Goal: Information Seeking & Learning: Learn about a topic

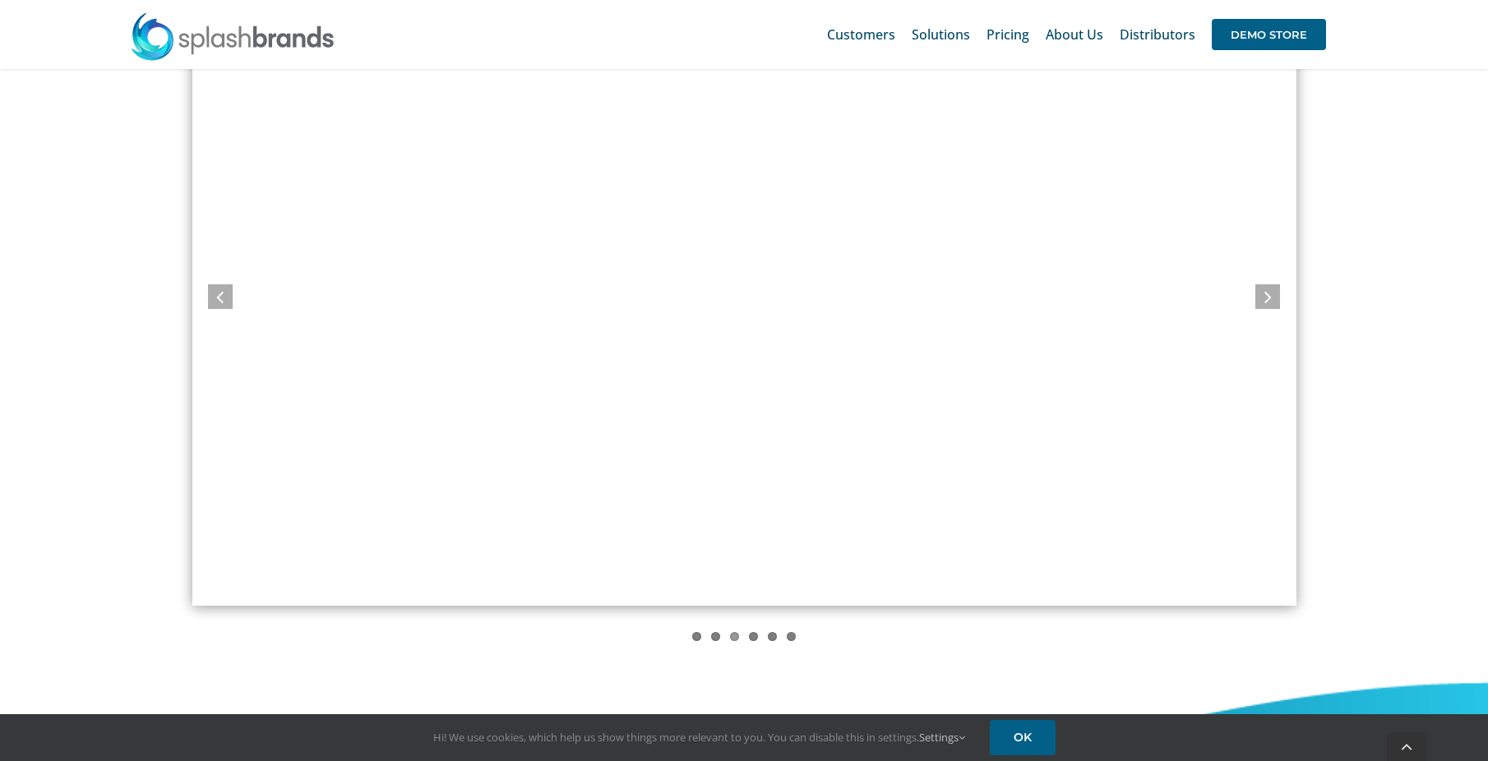
scroll to position [1480, 0]
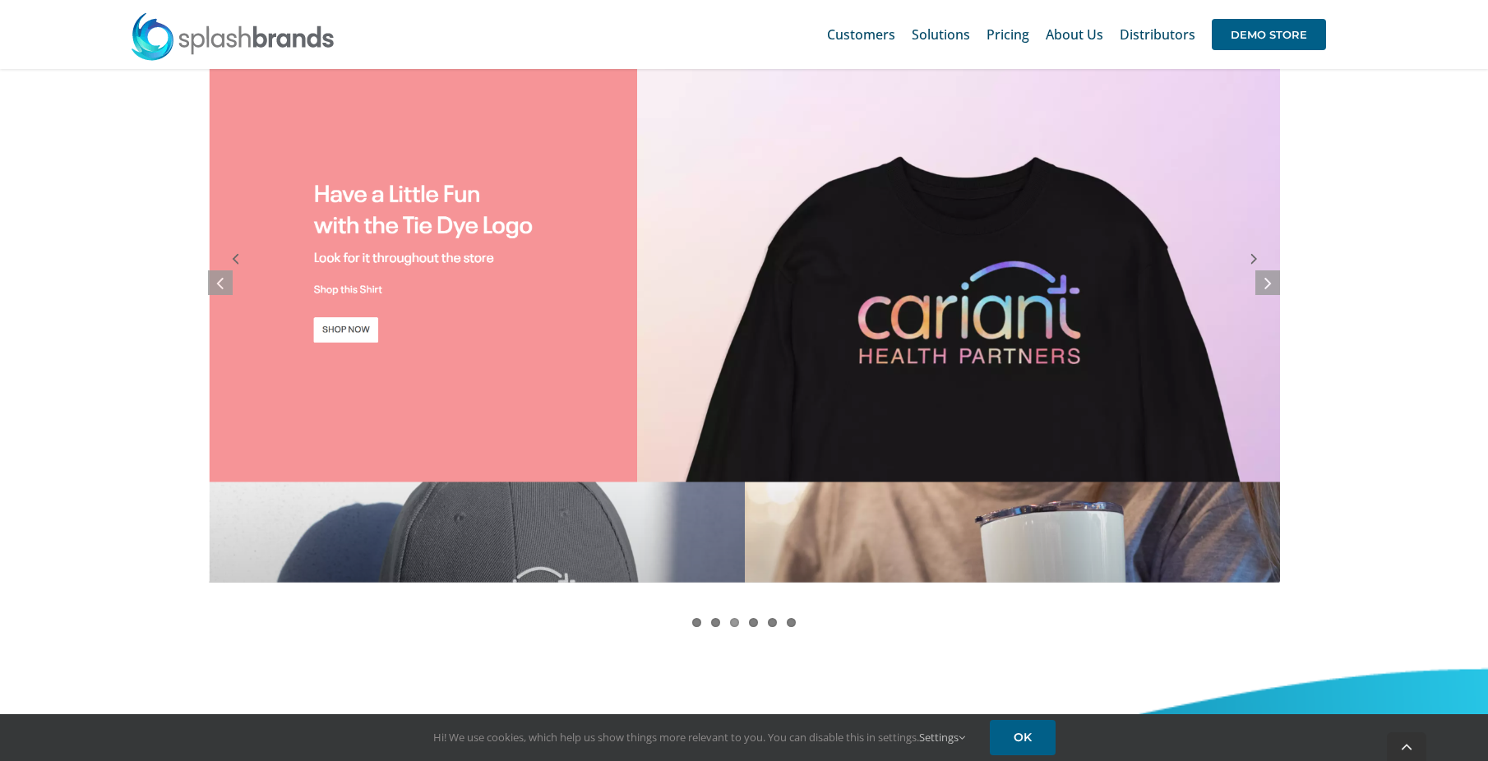
click at [210, 263] on img "screely-1684640506509" at bounding box center [743, 272] width 1103 height 639
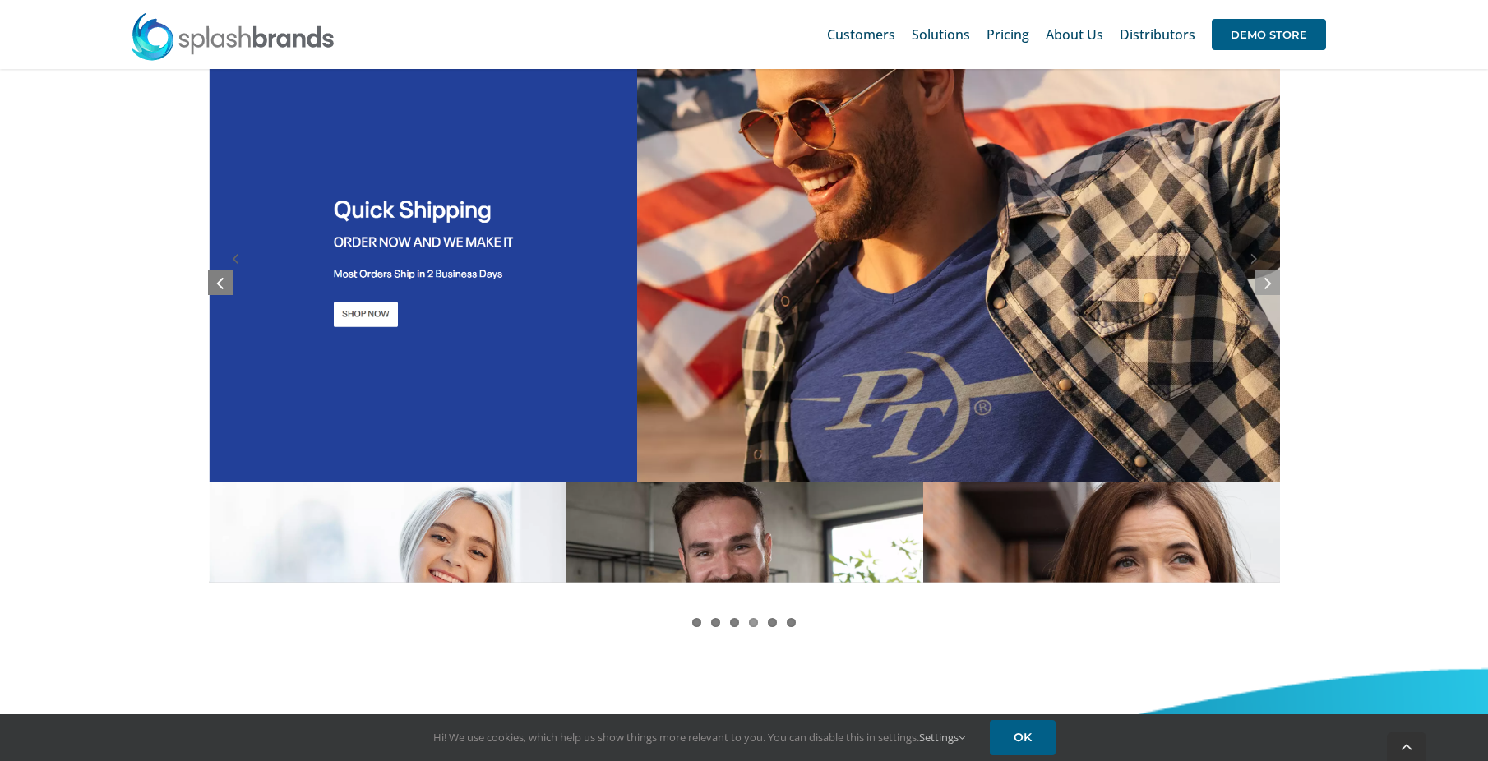
click at [222, 280] on icon at bounding box center [219, 282] width 7 height 21
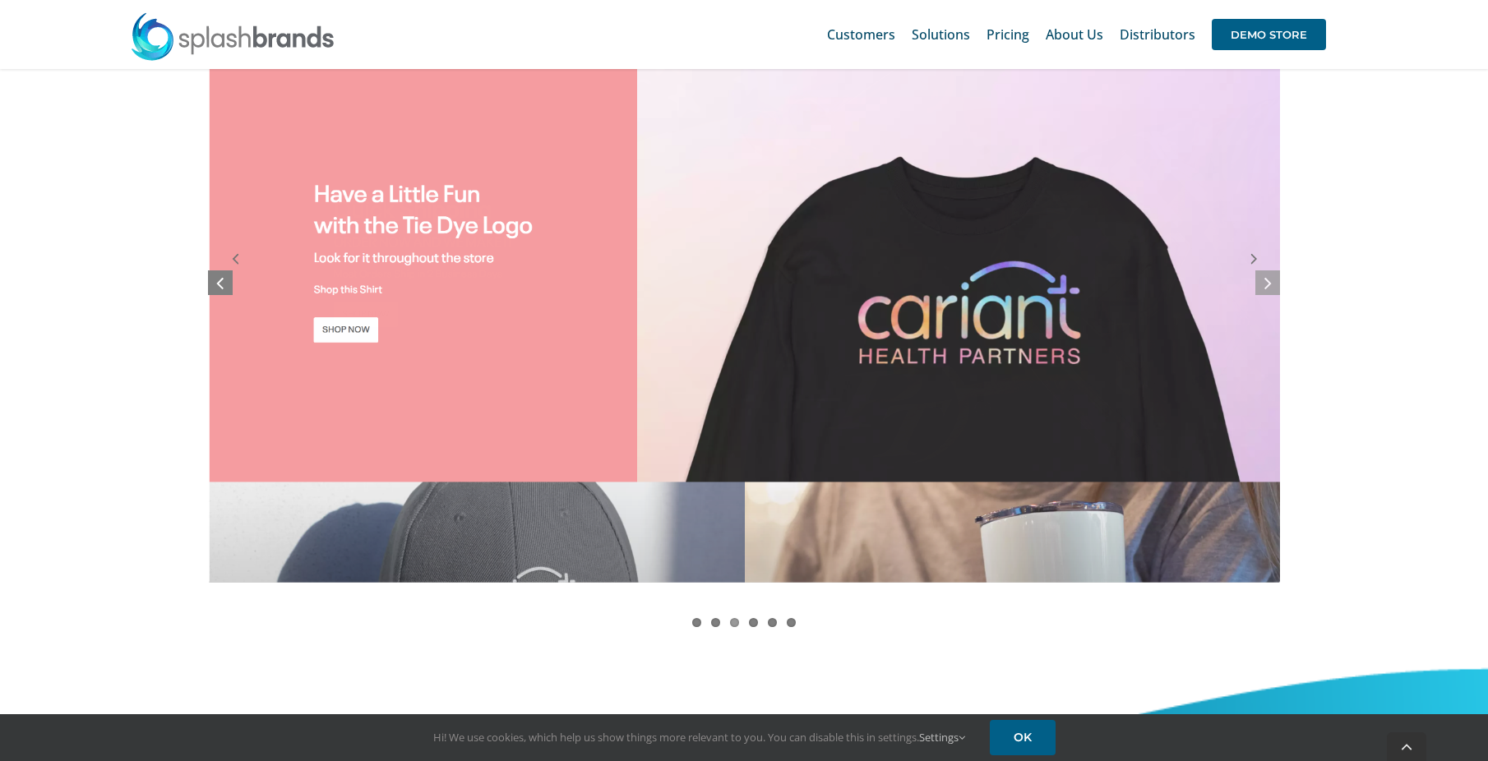
click at [222, 280] on icon at bounding box center [219, 282] width 7 height 21
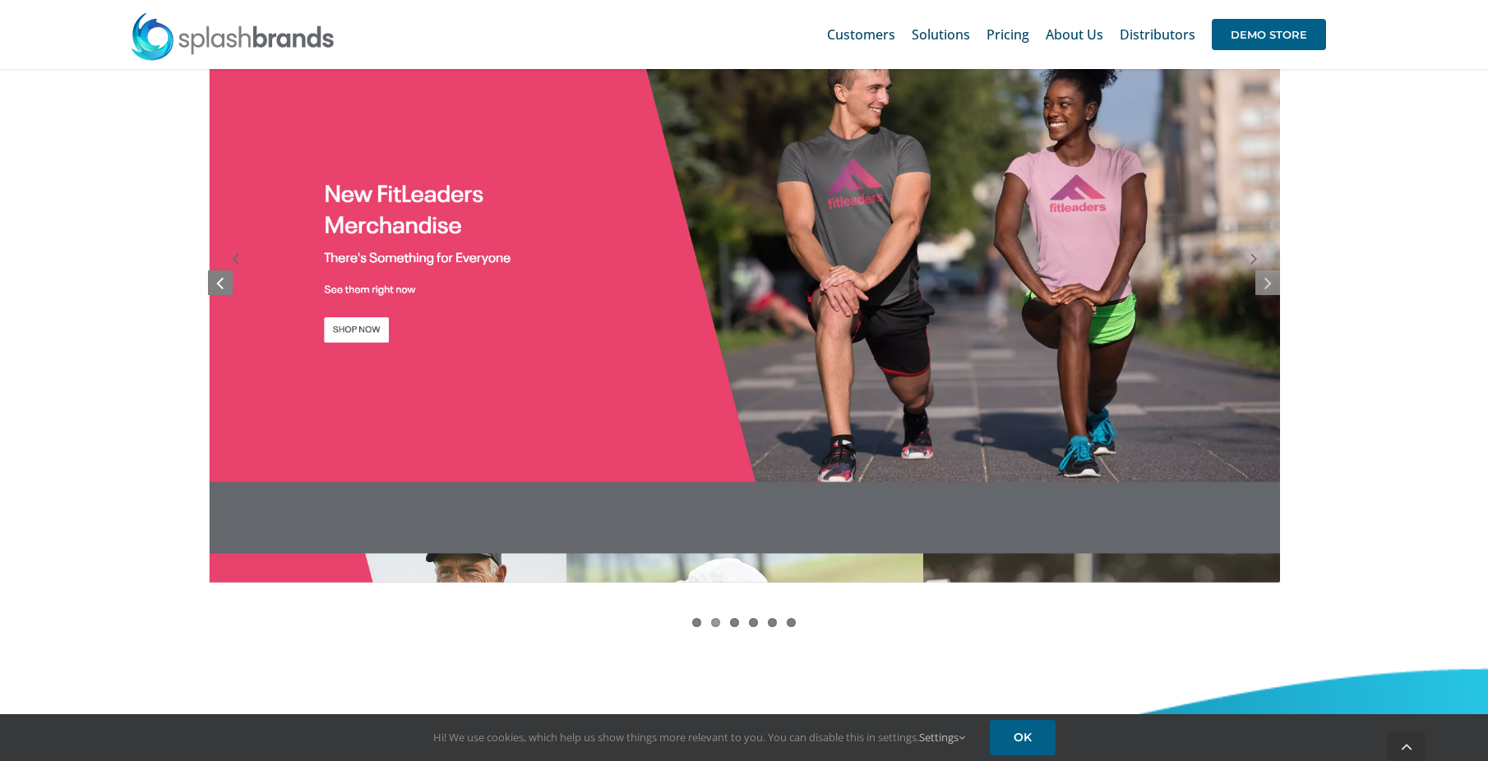
click at [222, 280] on icon at bounding box center [219, 282] width 7 height 21
click at [216, 280] on icon at bounding box center [219, 282] width 7 height 21
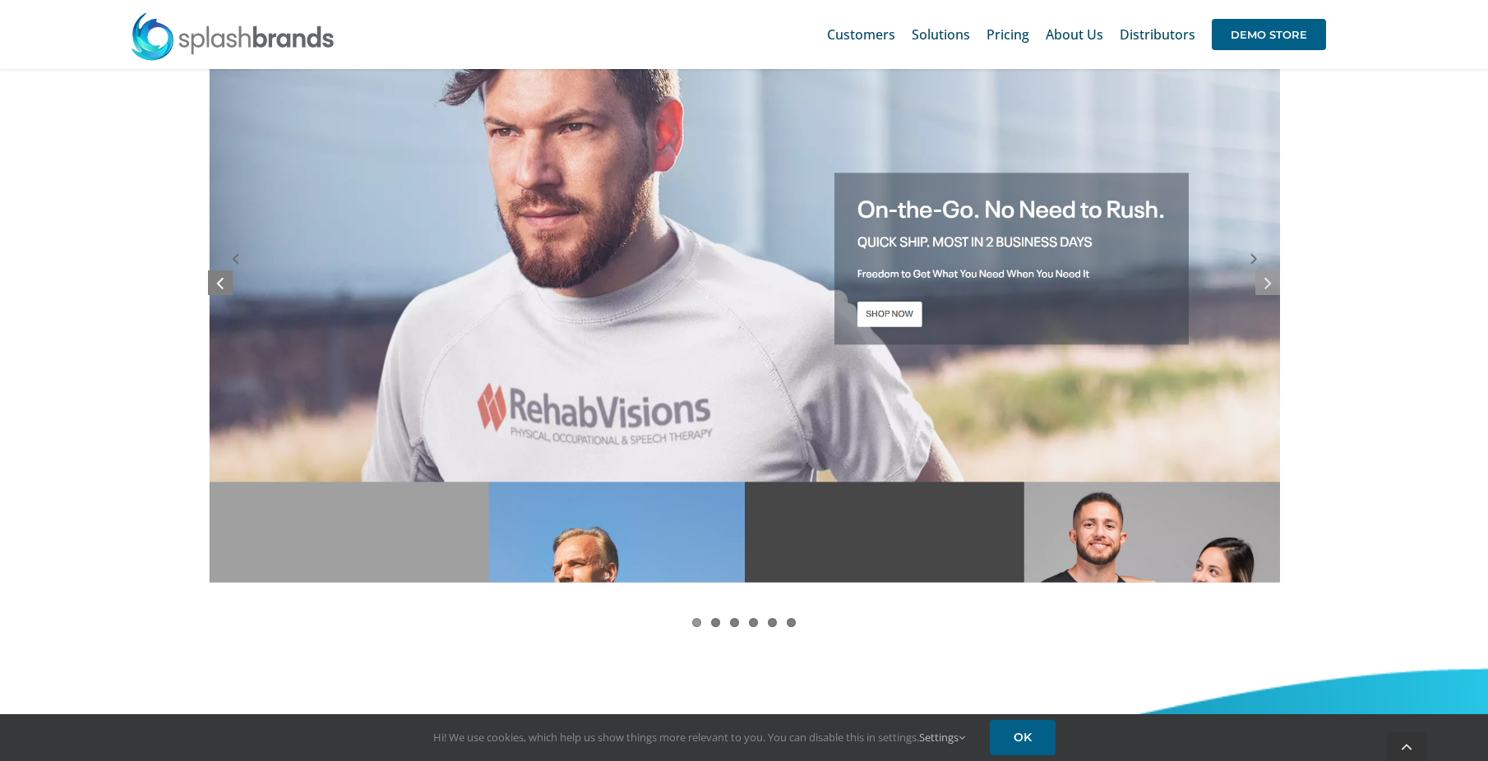
click at [216, 280] on icon at bounding box center [219, 282] width 7 height 21
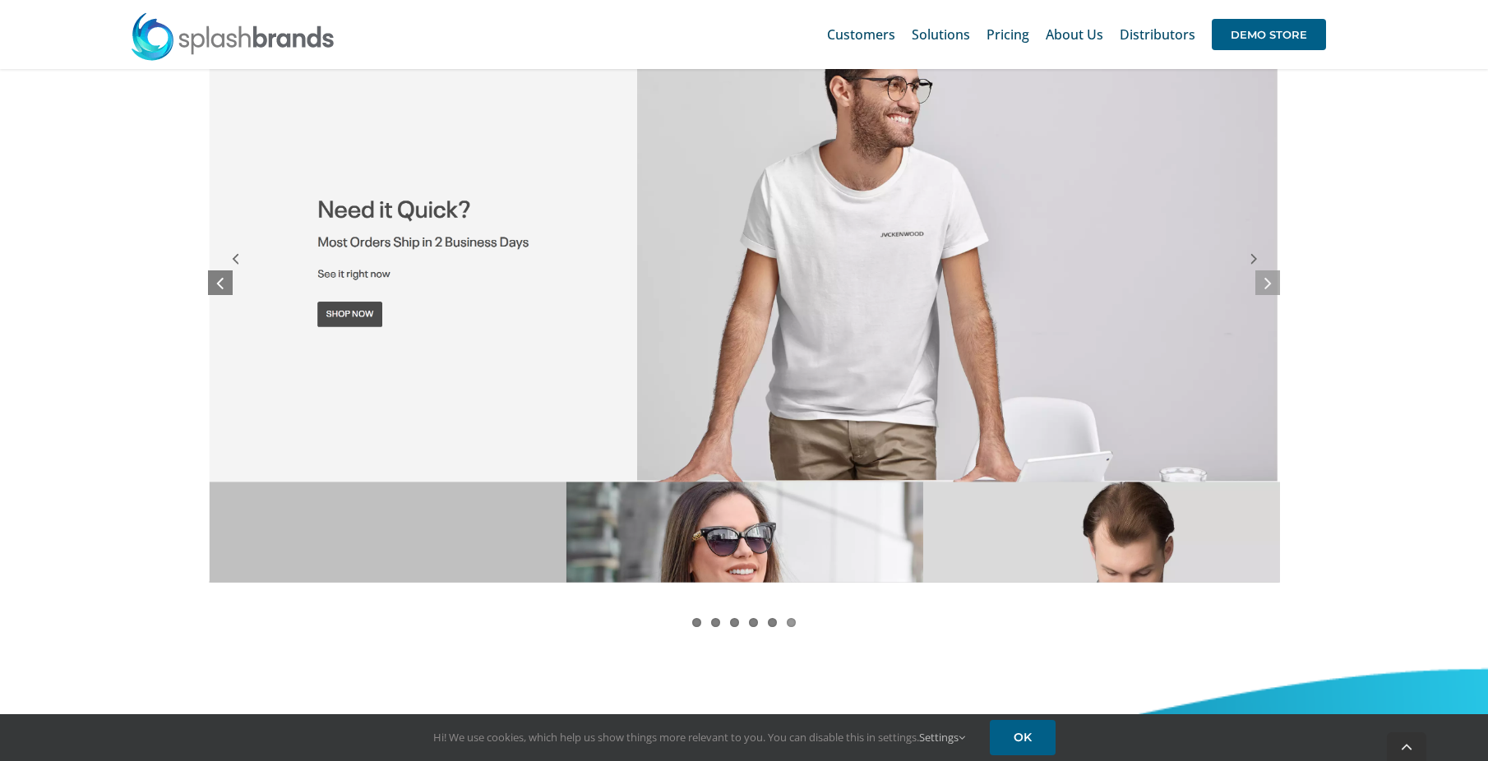
click at [216, 280] on icon at bounding box center [219, 282] width 7 height 21
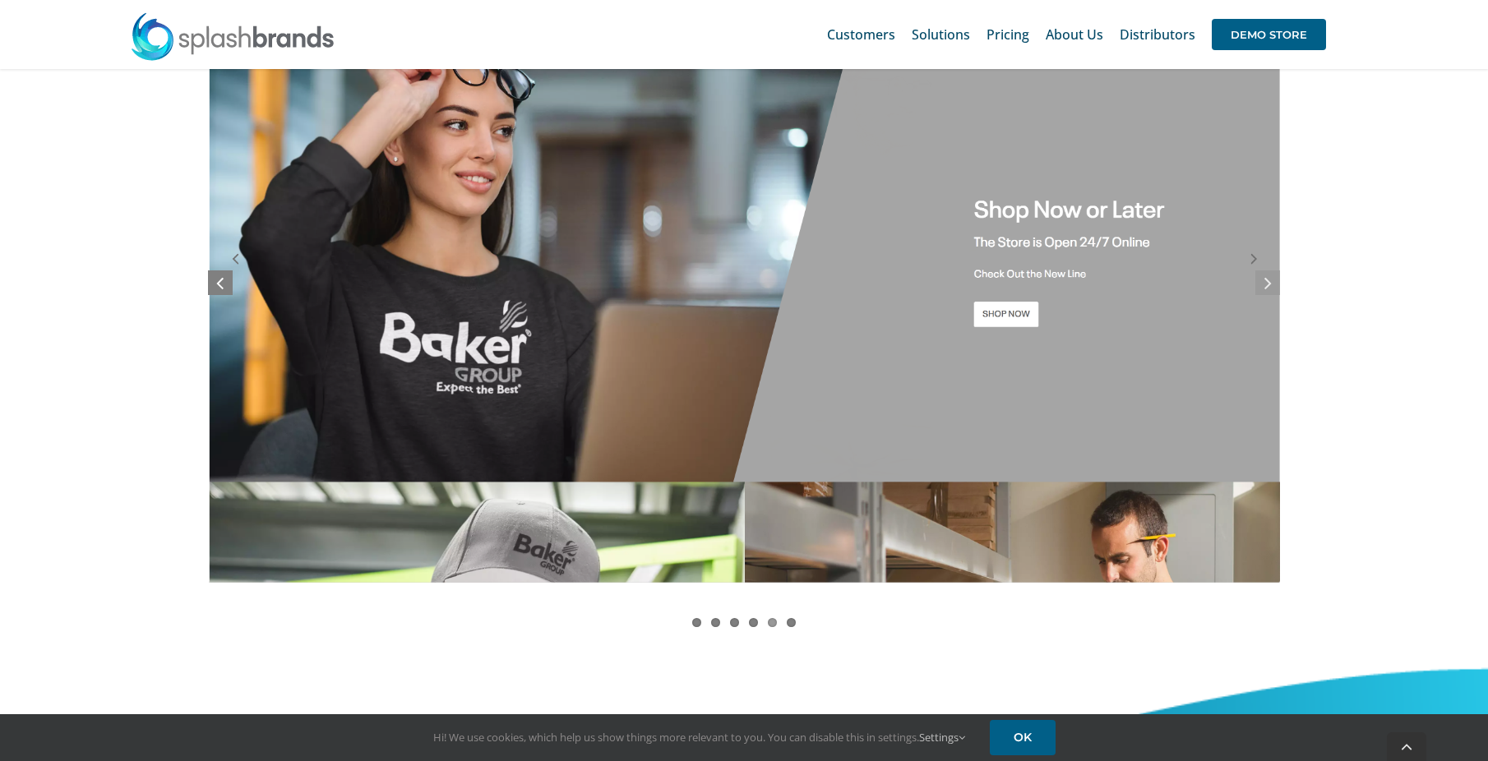
click at [216, 280] on icon at bounding box center [219, 282] width 7 height 21
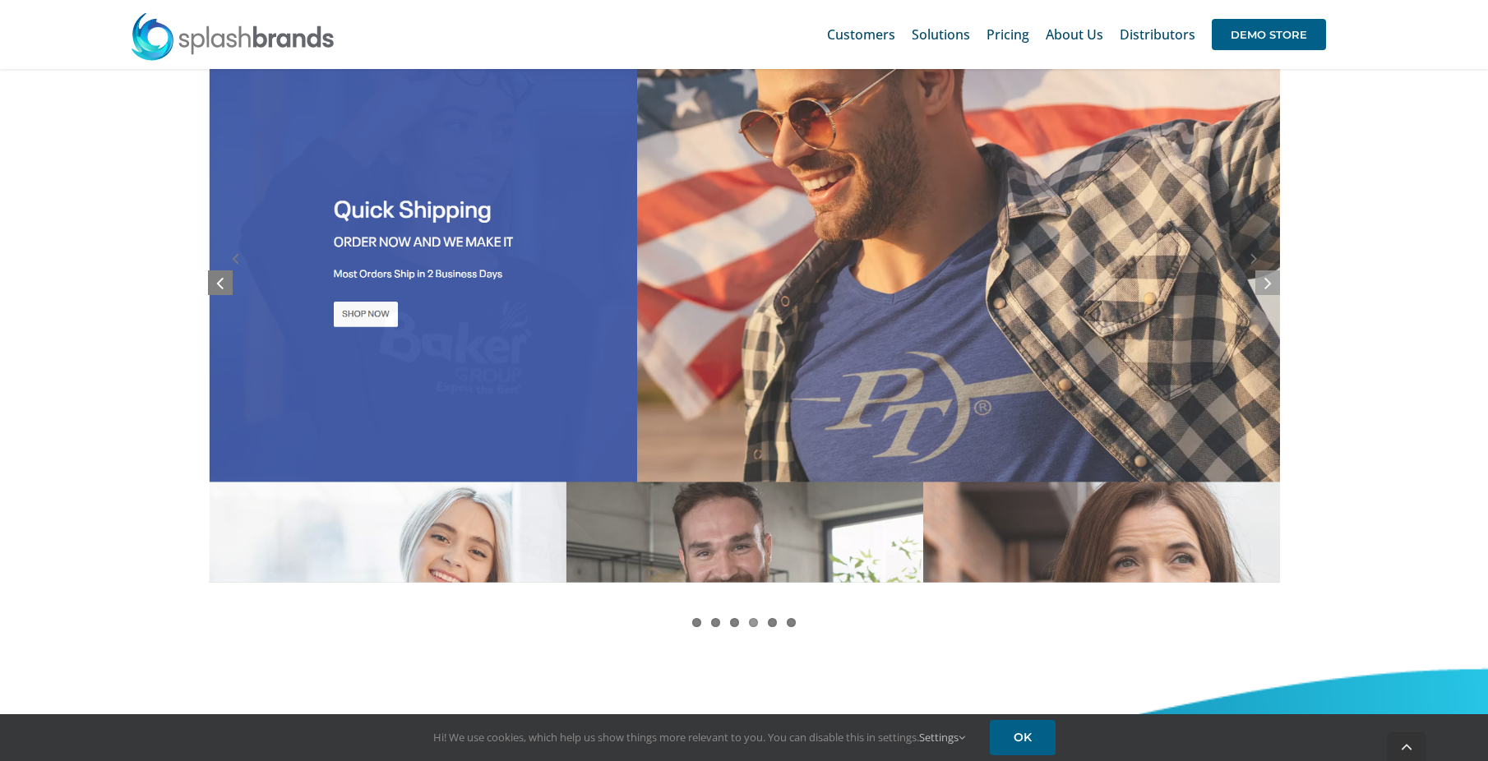
click at [216, 280] on icon at bounding box center [219, 282] width 7 height 21
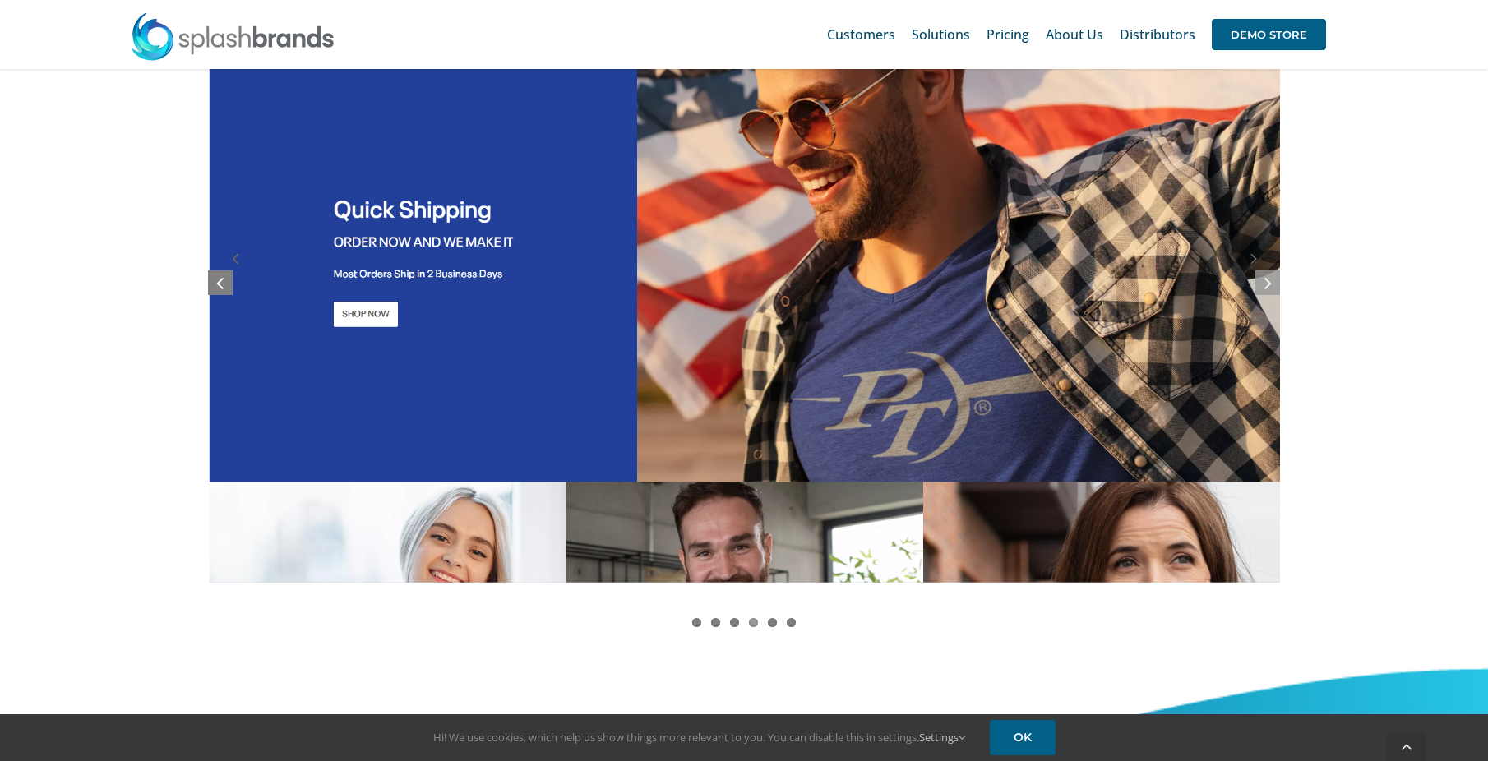
click at [216, 280] on icon at bounding box center [219, 282] width 7 height 21
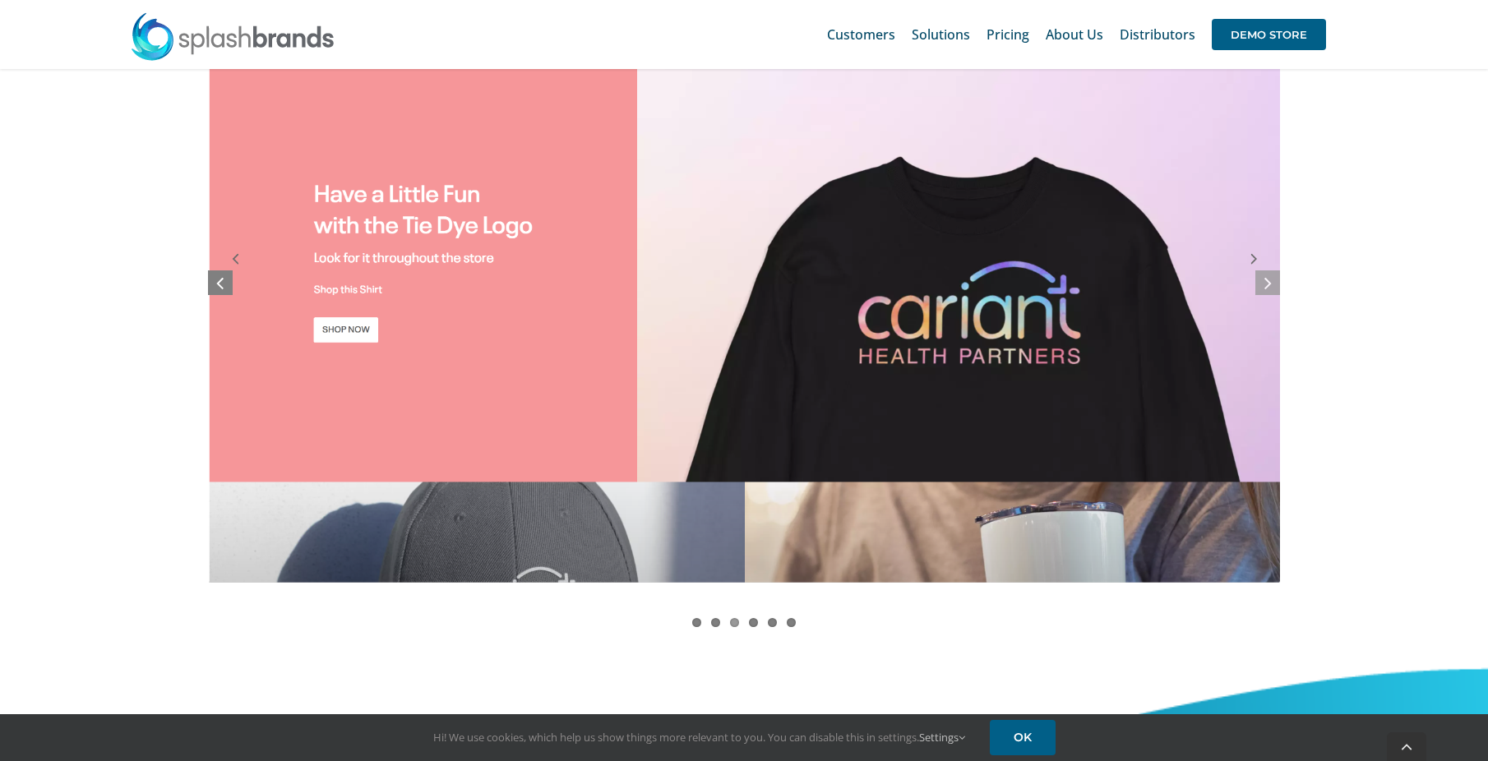
click at [216, 280] on icon at bounding box center [219, 282] width 7 height 21
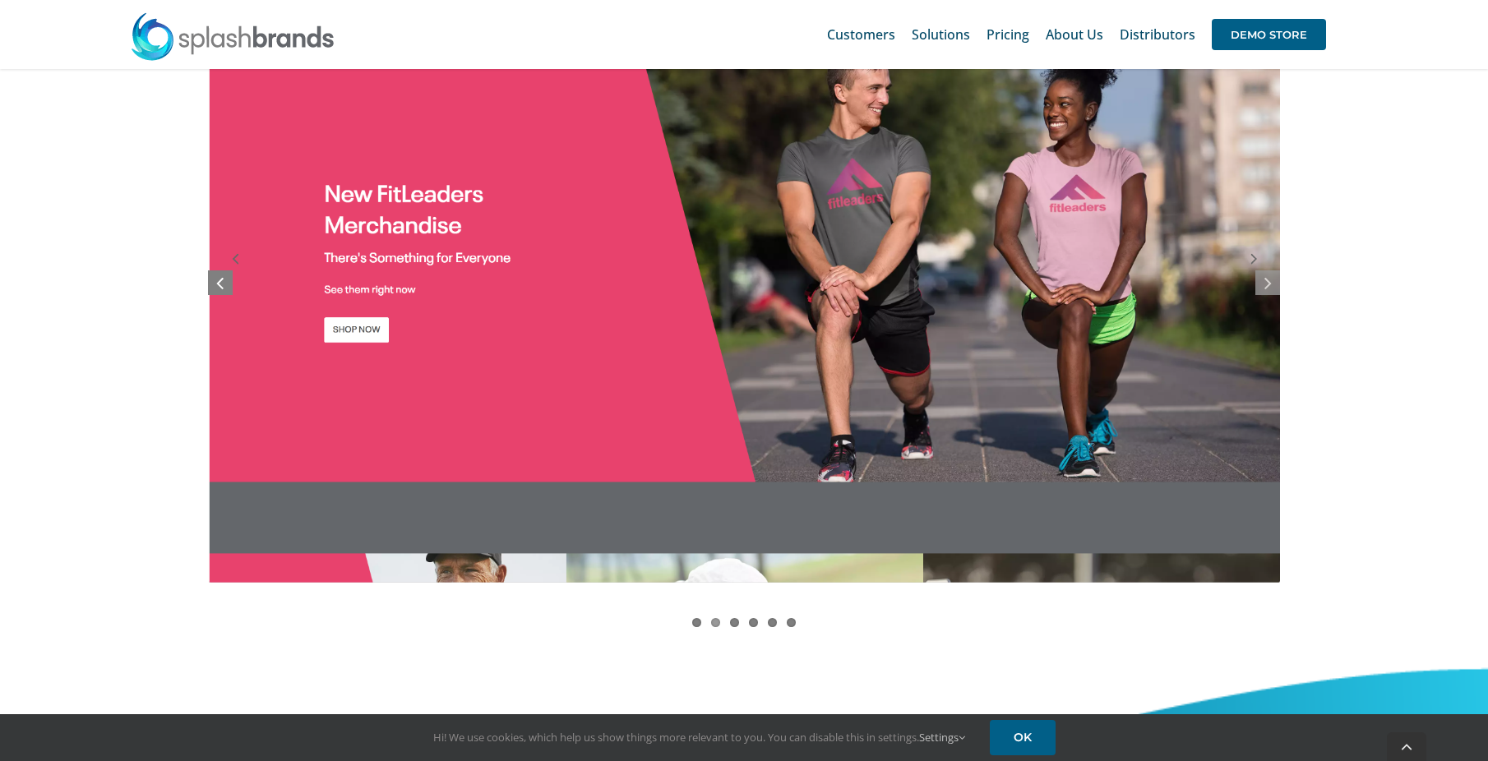
click at [216, 280] on icon at bounding box center [219, 282] width 7 height 21
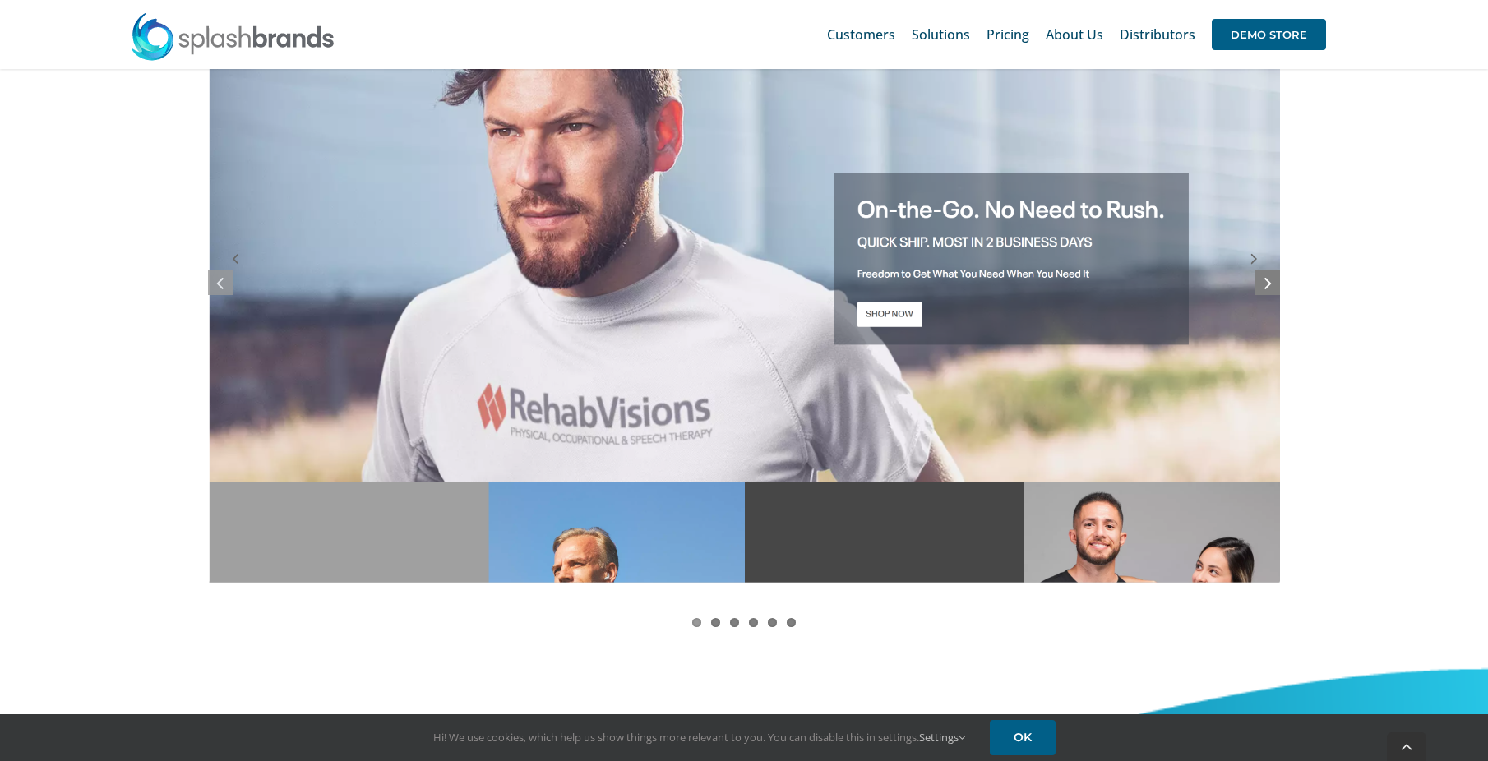
click at [1266, 278] on icon at bounding box center [1267, 282] width 7 height 21
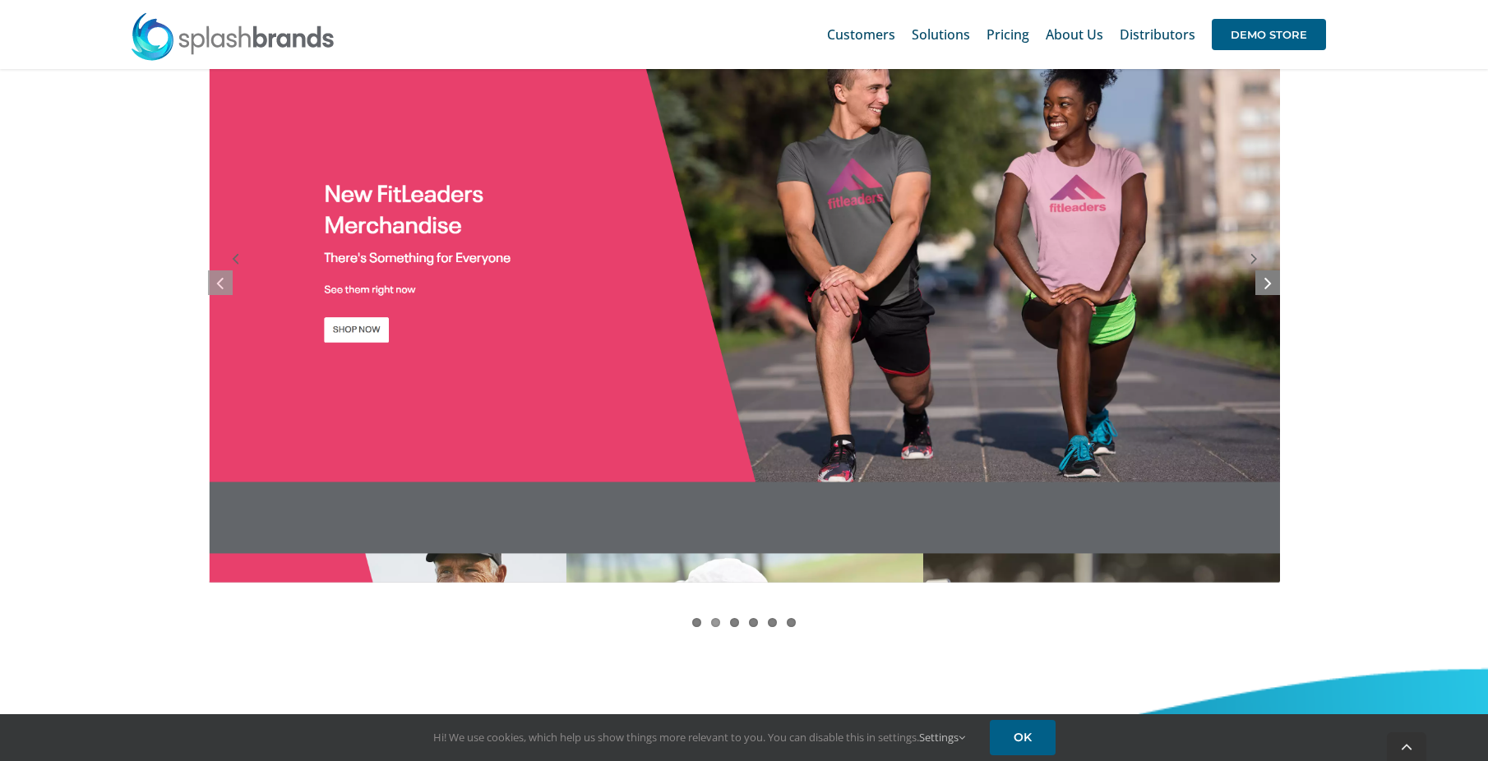
click at [1266, 278] on icon at bounding box center [1267, 282] width 7 height 21
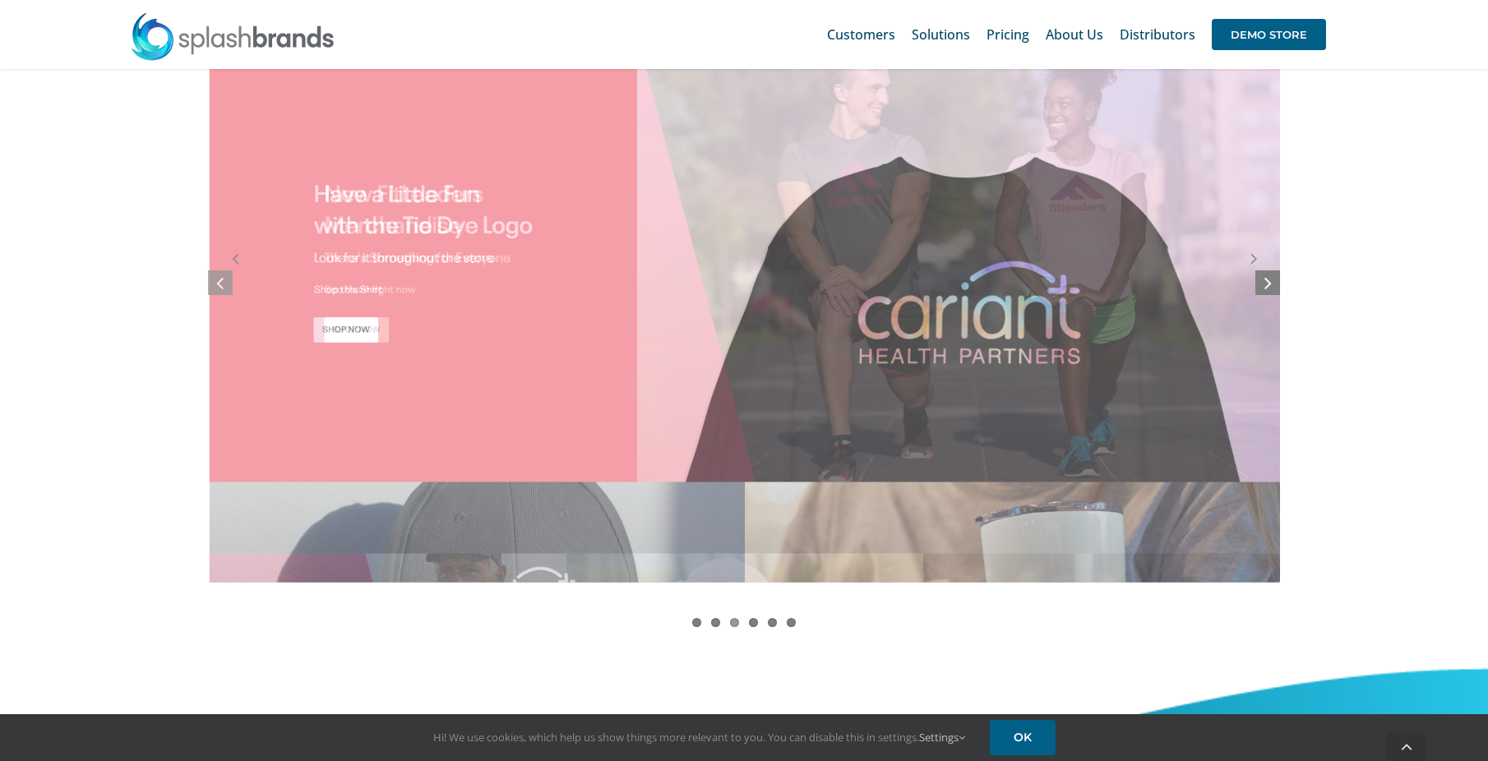
click at [1266, 278] on icon at bounding box center [1267, 282] width 7 height 21
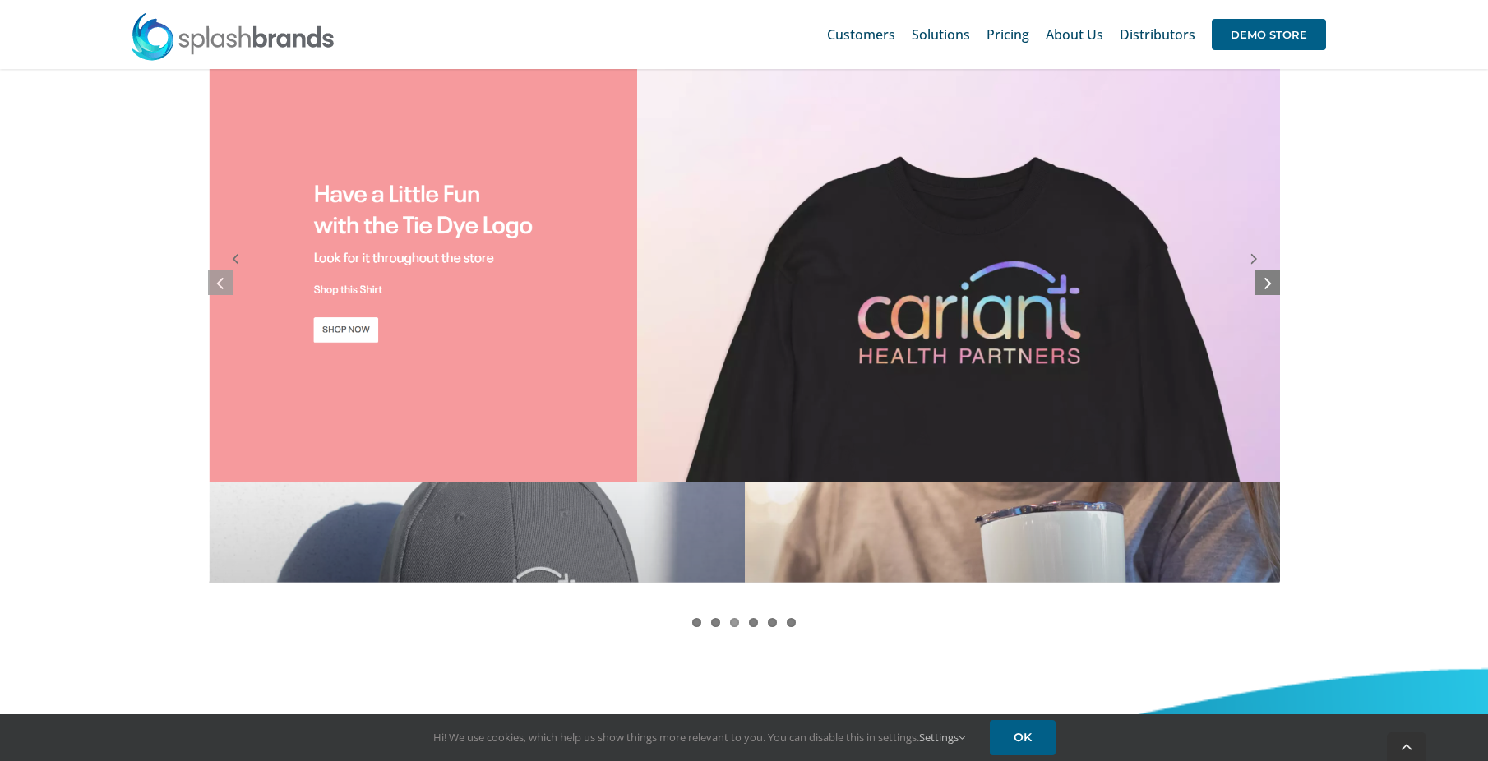
click at [1266, 278] on icon at bounding box center [1267, 282] width 7 height 21
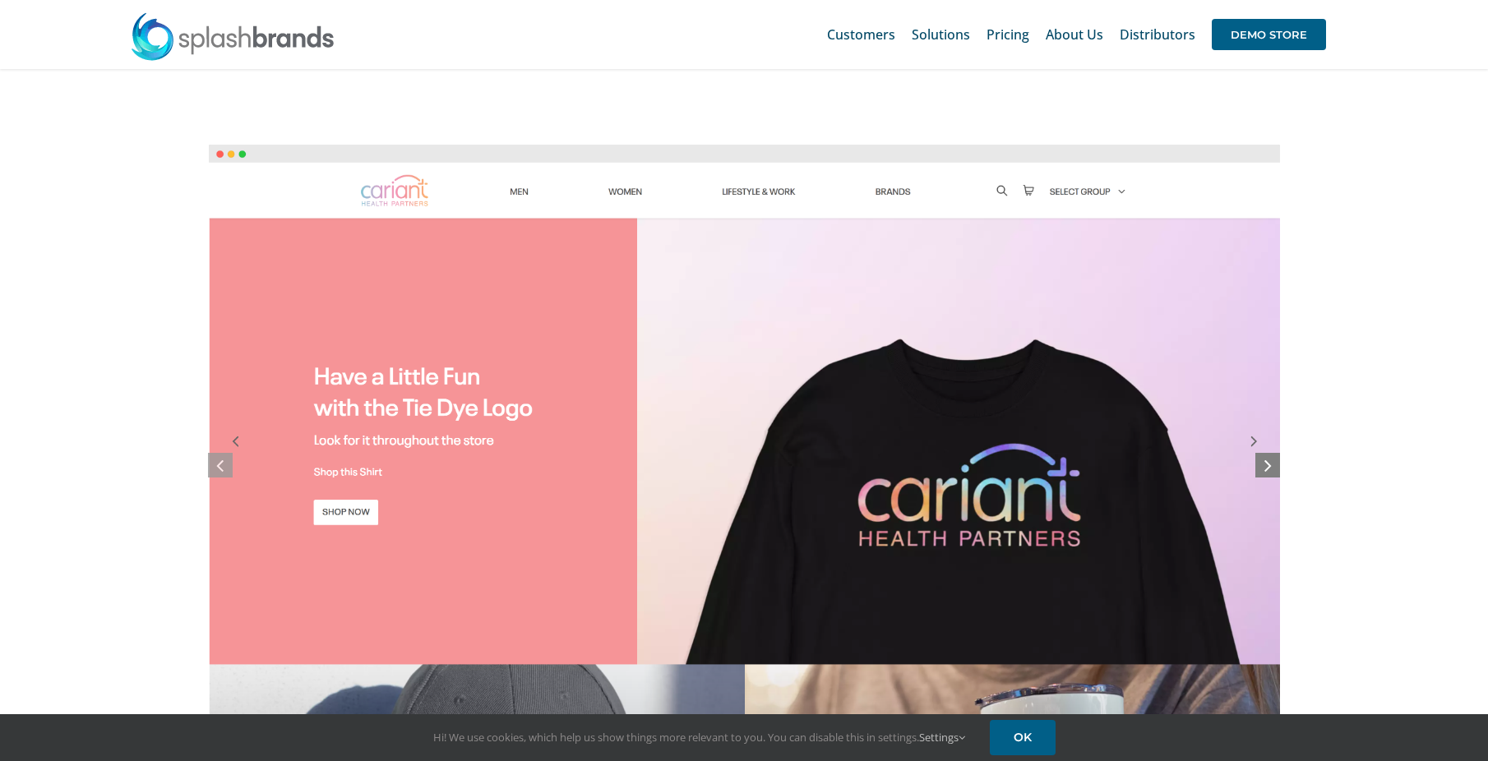
scroll to position [1151, 0]
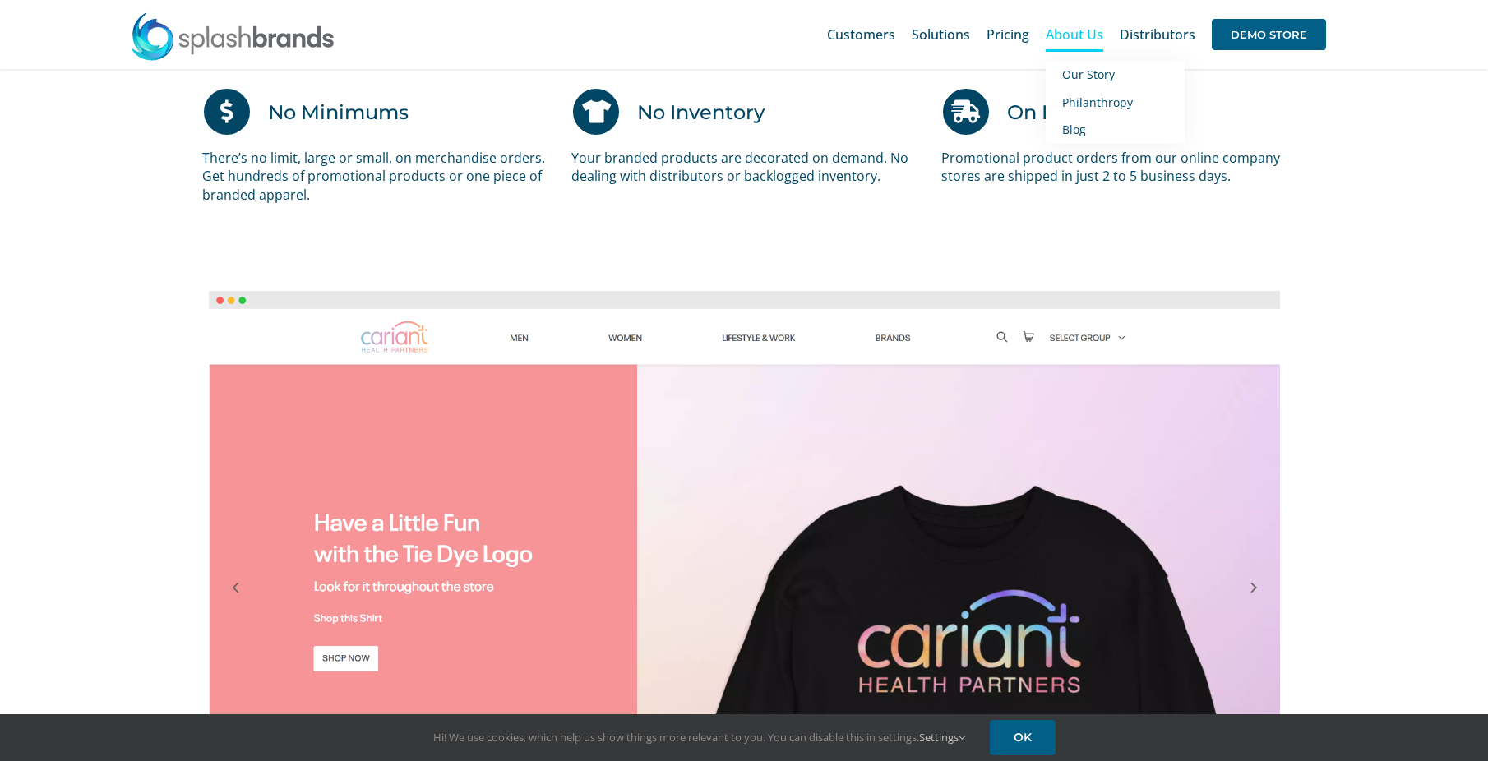
click at [1090, 32] on span "About Us" at bounding box center [1075, 34] width 58 height 13
click at [1079, 33] on span "About Us" at bounding box center [1075, 34] width 58 height 13
click at [993, 38] on span "Pricing" at bounding box center [1008, 34] width 43 height 13
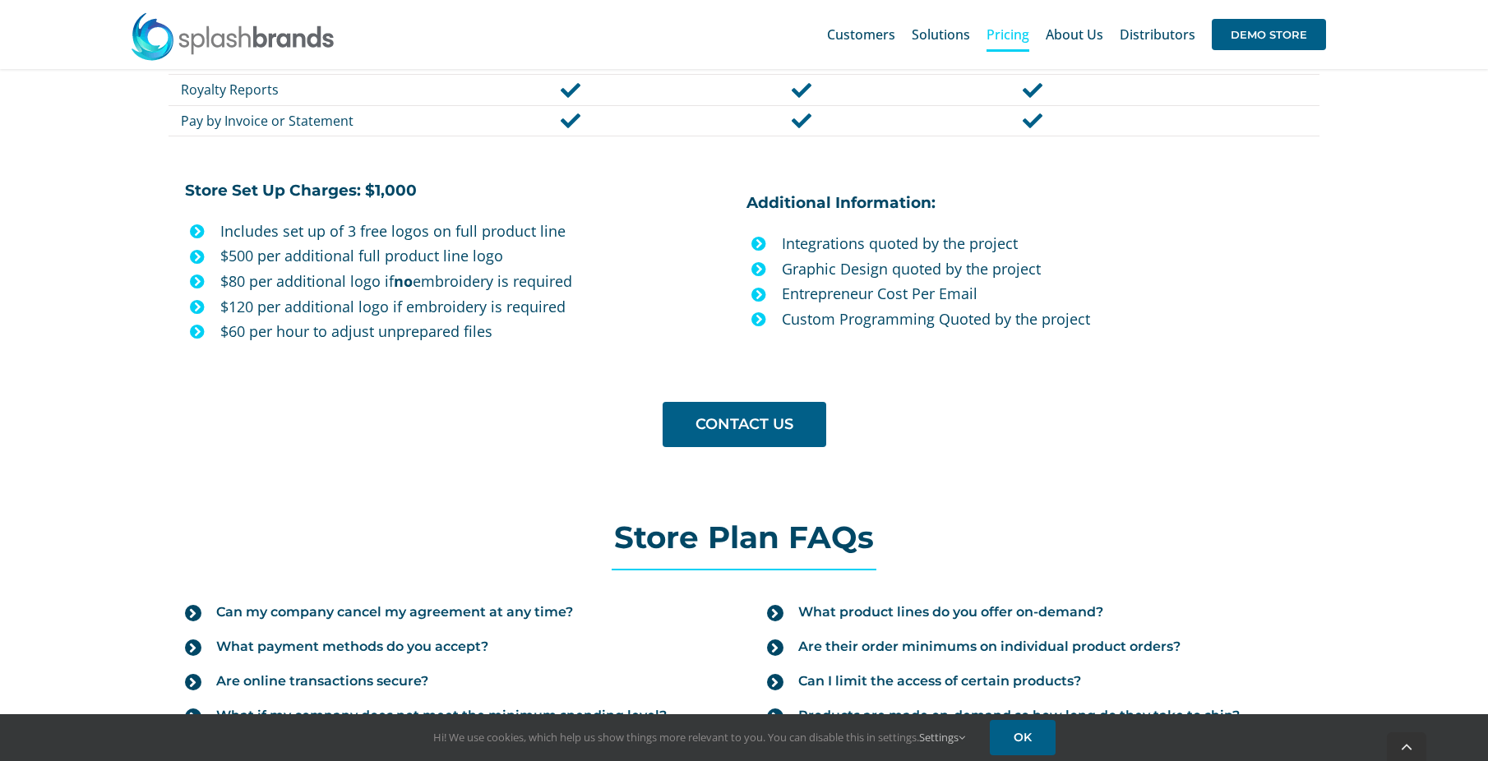
scroll to position [1841, 0]
